Goal: Task Accomplishment & Management: Use online tool/utility

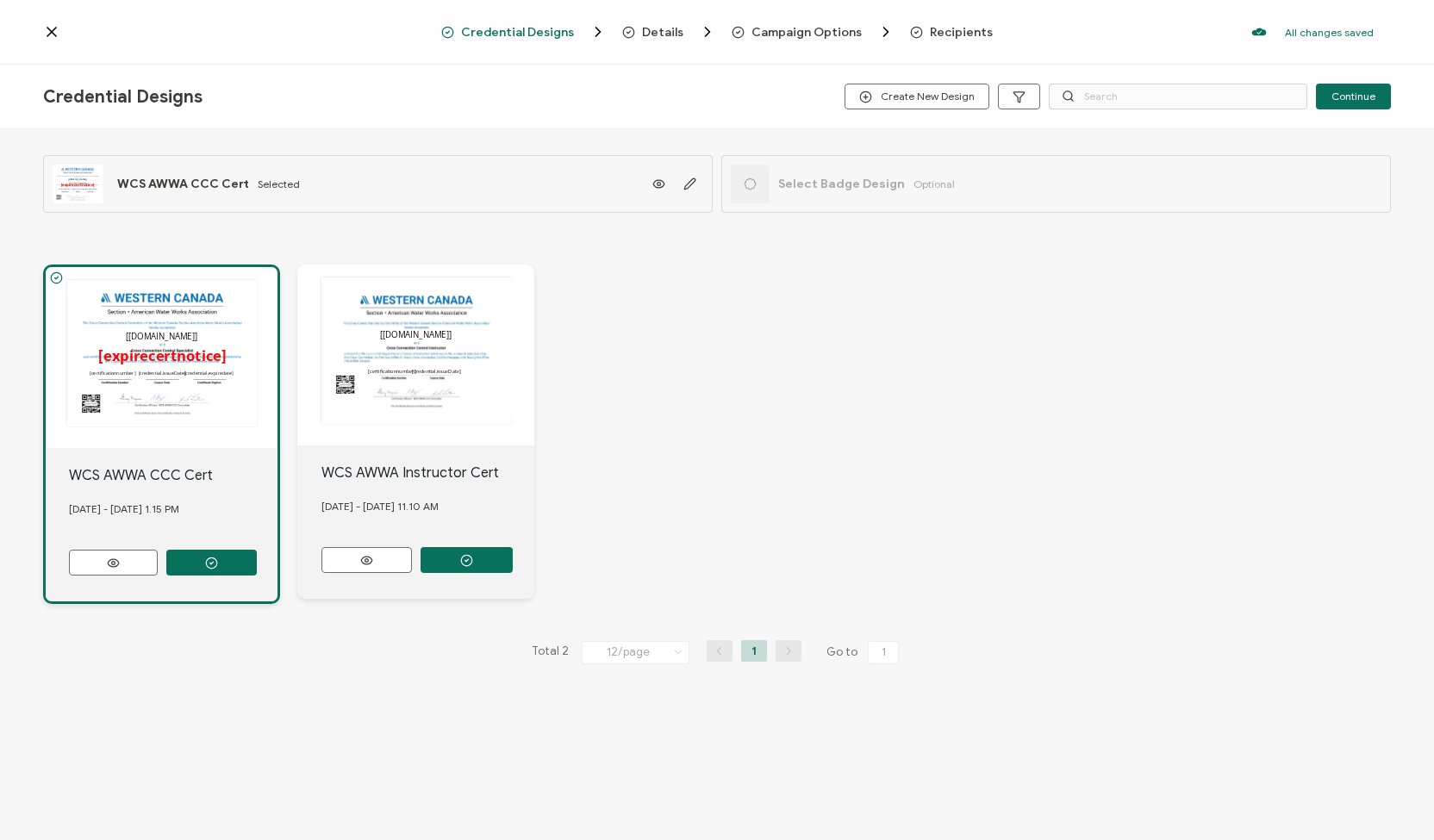
click at [57, 32] on icon at bounding box center [52, 32] width 17 height 17
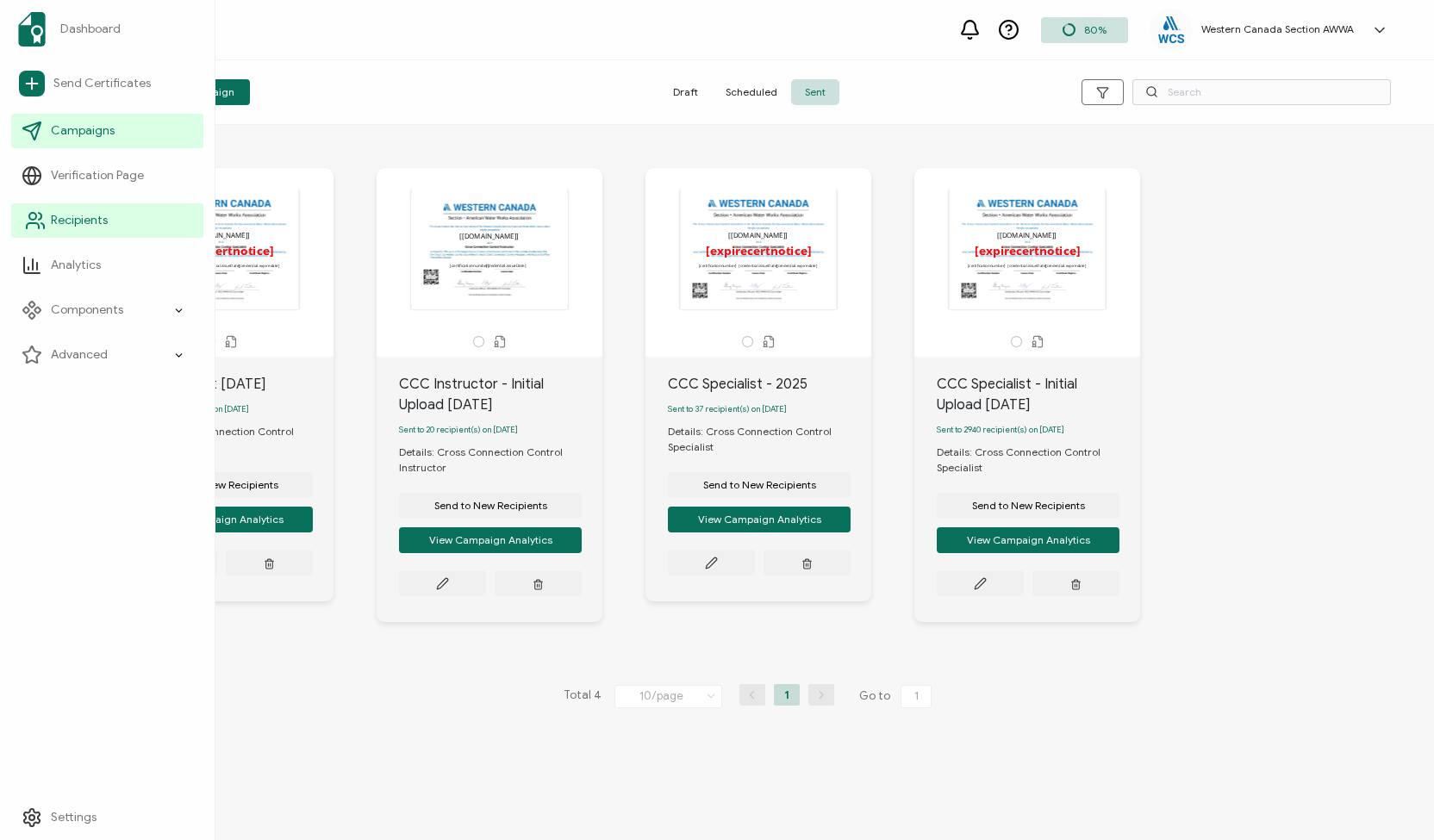
click at [94, 228] on span "Recipients" at bounding box center [78, 221] width 56 height 17
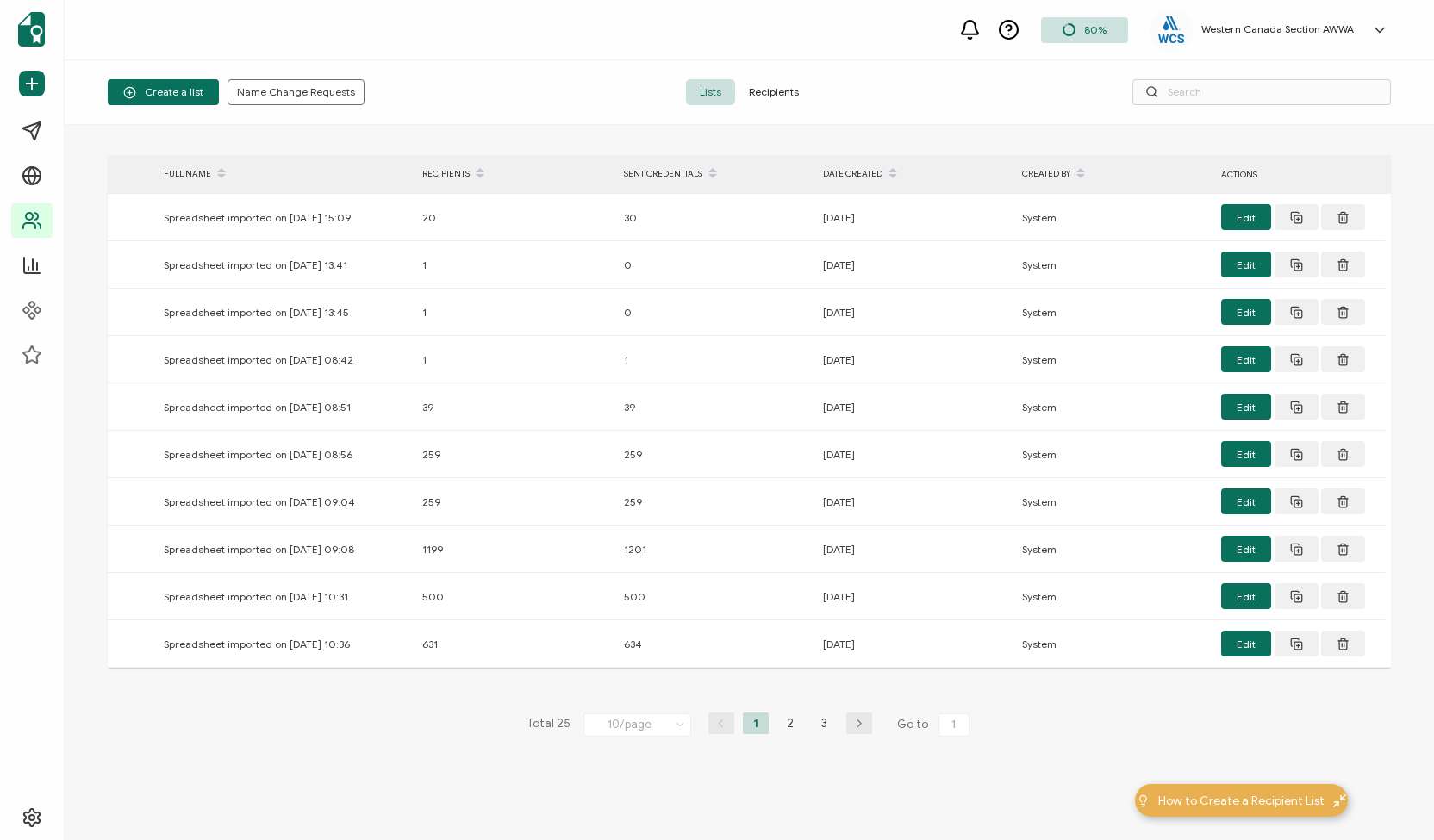
click at [777, 91] on span "Recipients" at bounding box center [773, 92] width 77 height 26
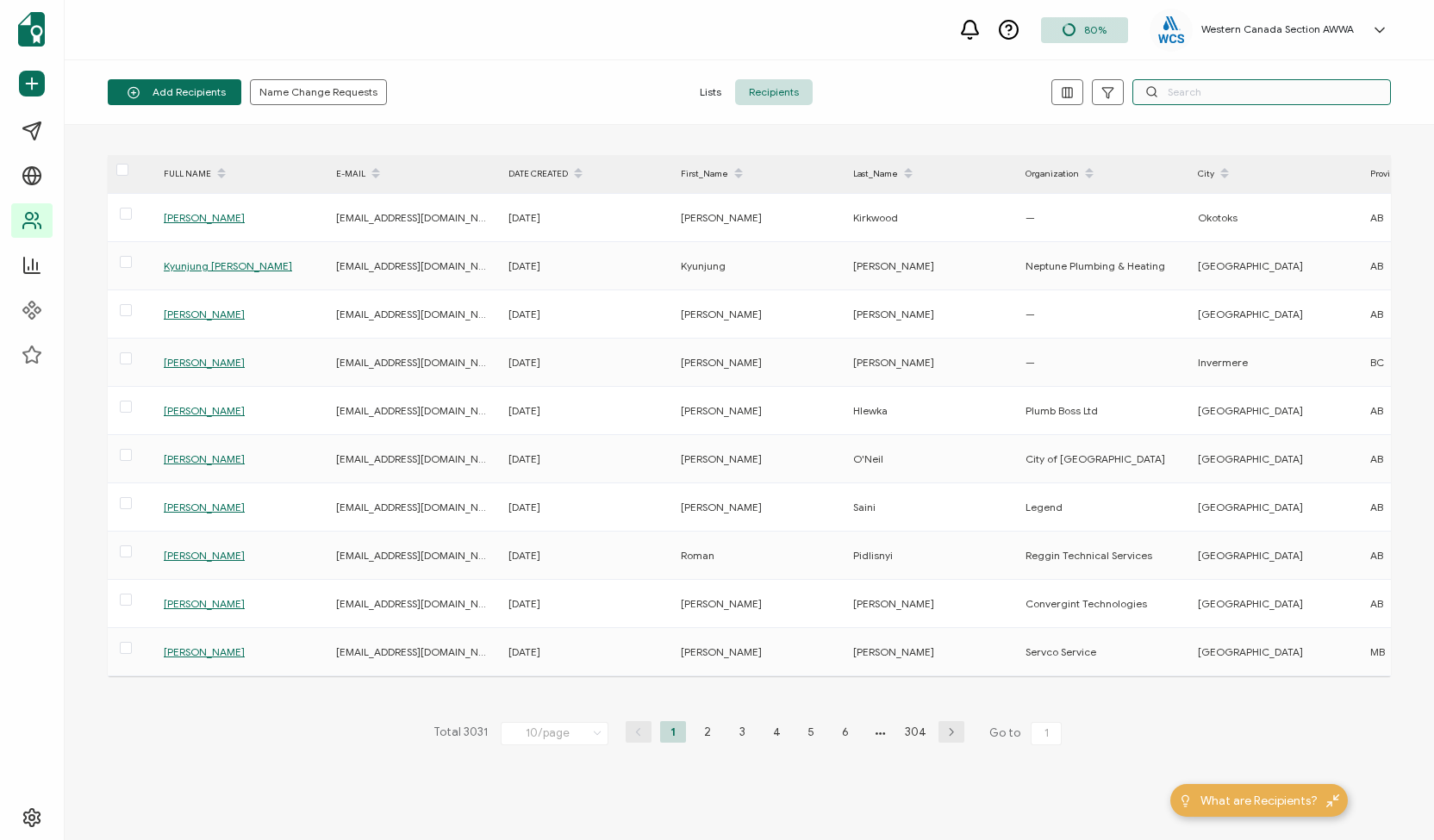
click at [1188, 96] on input "text" at bounding box center [1262, 92] width 258 height 26
paste input "[PERSON_NAME]"
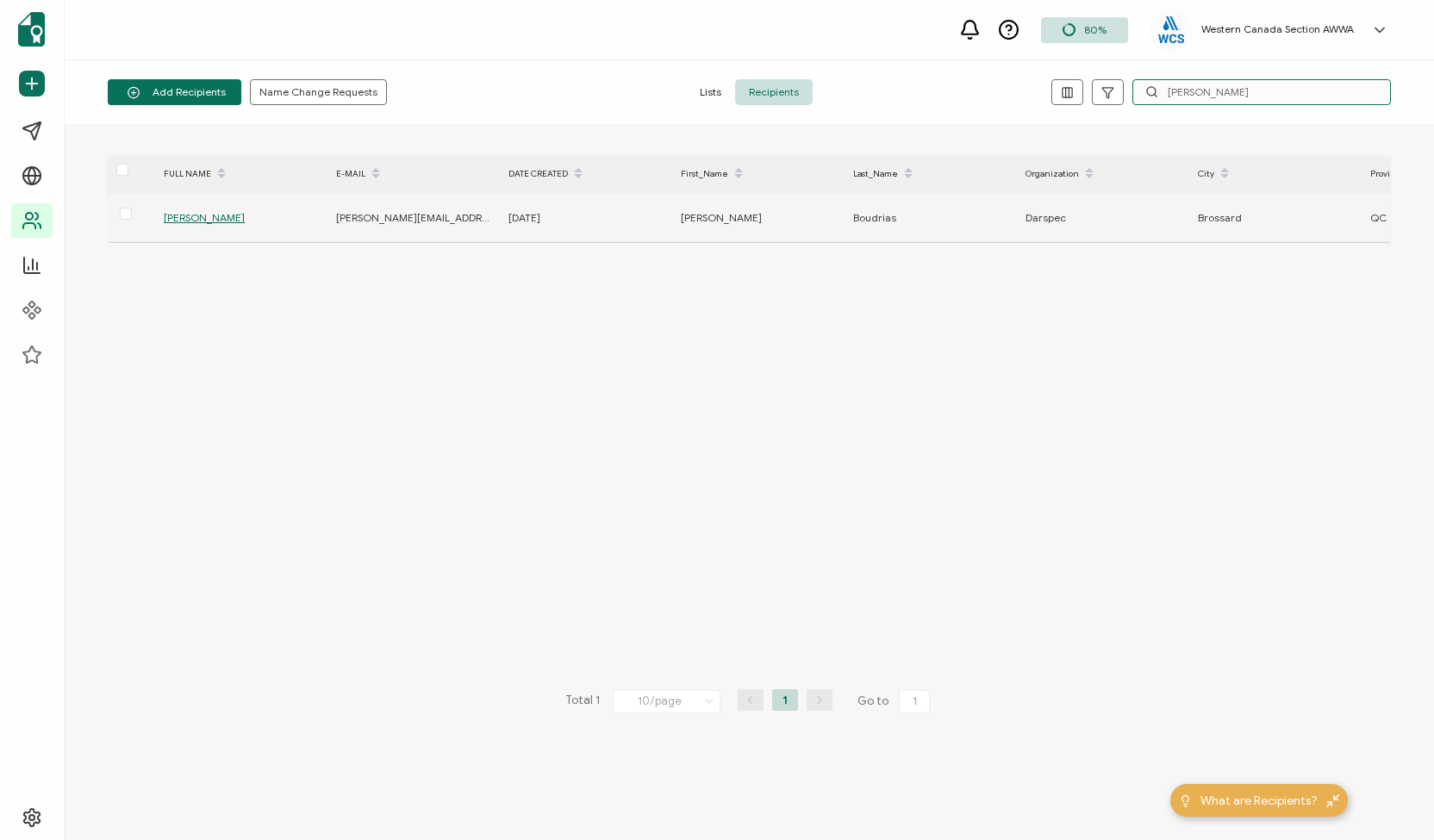
type input "[PERSON_NAME]"
click at [200, 218] on span "[PERSON_NAME]" at bounding box center [204, 218] width 81 height 13
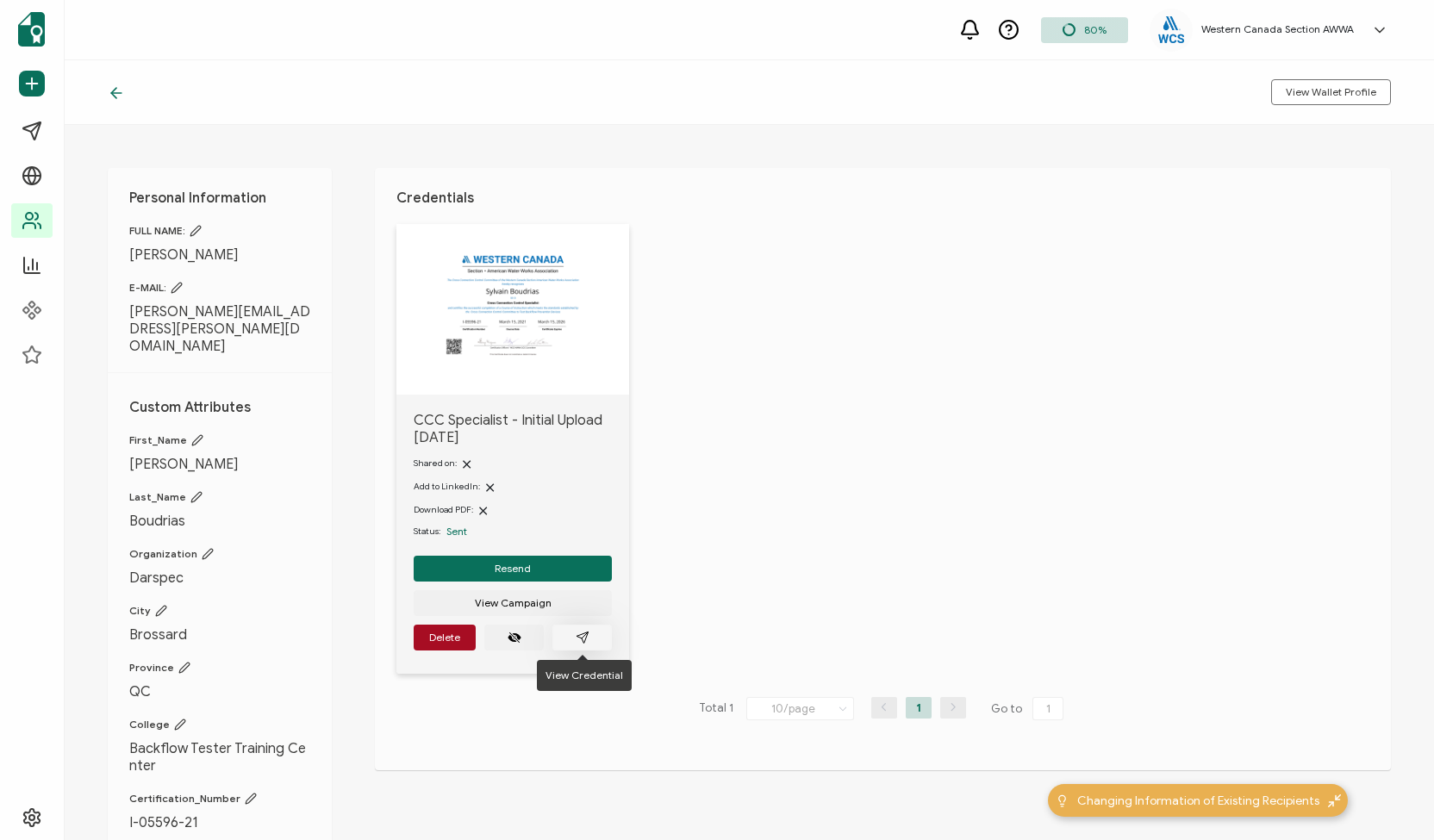
click at [578, 640] on icon "paper plane outline" at bounding box center [583, 637] width 13 height 13
